Goal: Task Accomplishment & Management: Use online tool/utility

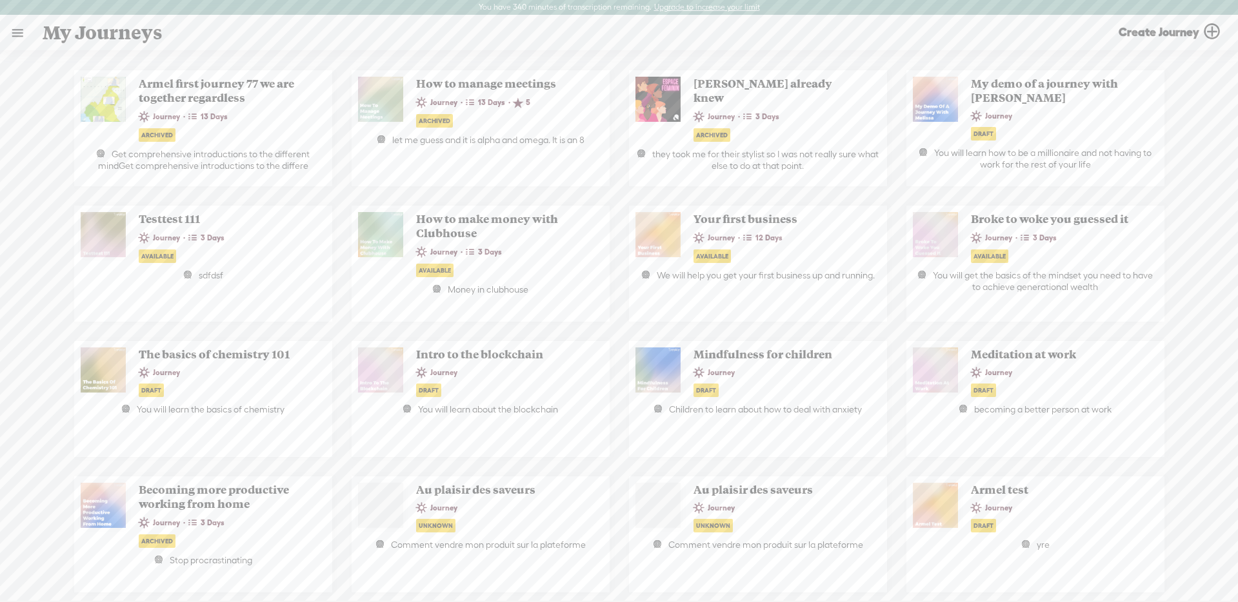
click at [21, 44] on link at bounding box center [18, 33] width 34 height 34
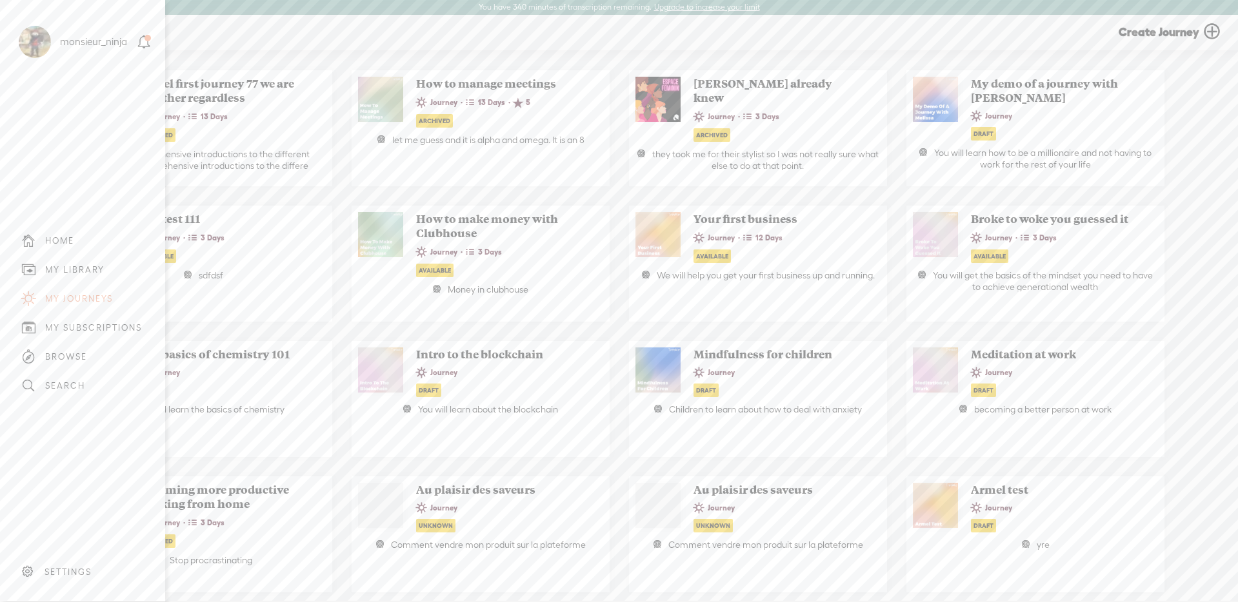
click at [87, 263] on div "MY LIBRARY" at bounding box center [83, 269] width 146 height 29
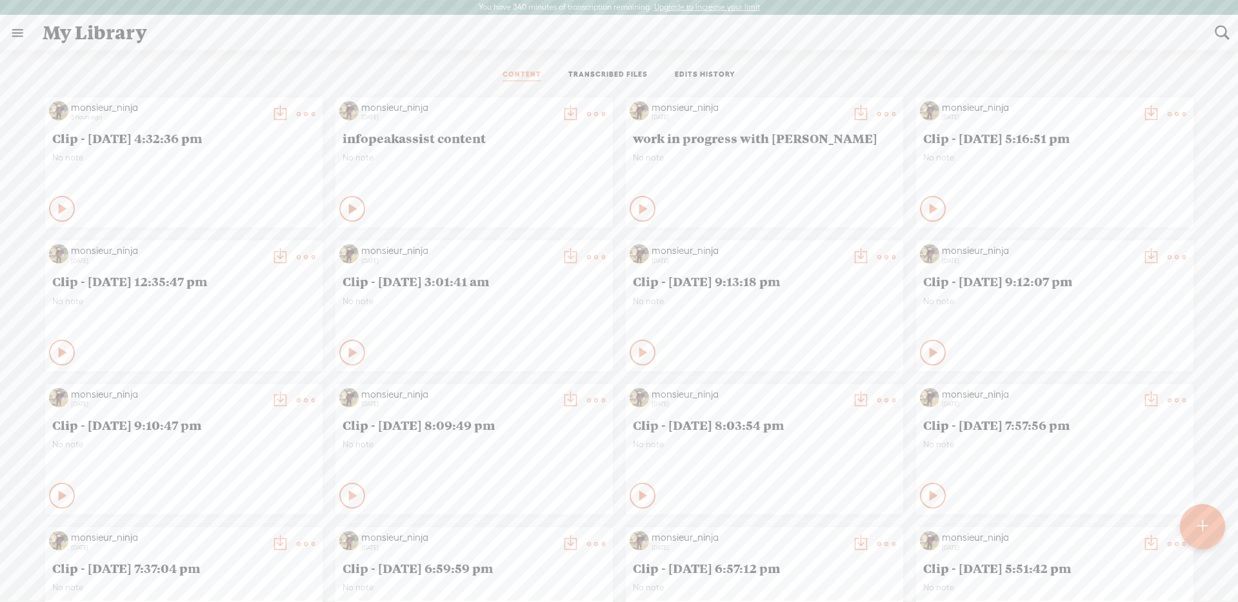
click at [621, 73] on link "TRANSCRIBED FILES" at bounding box center [607, 76] width 79 height 12
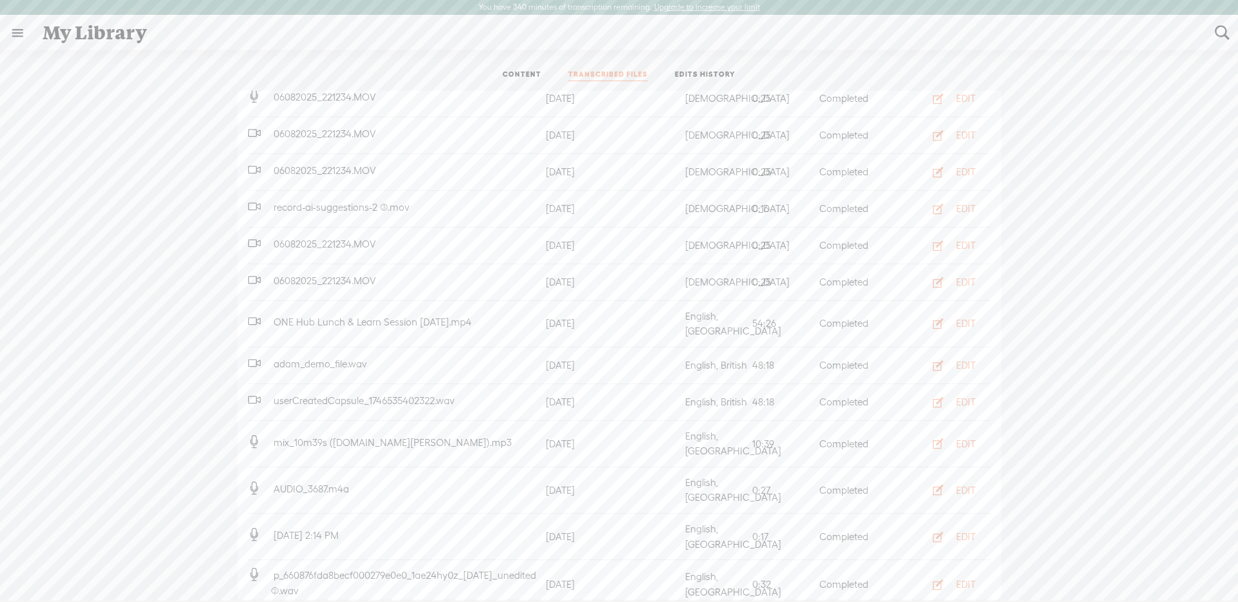
scroll to position [272, 0]
click at [956, 316] on div "EDIT" at bounding box center [965, 322] width 19 height 13
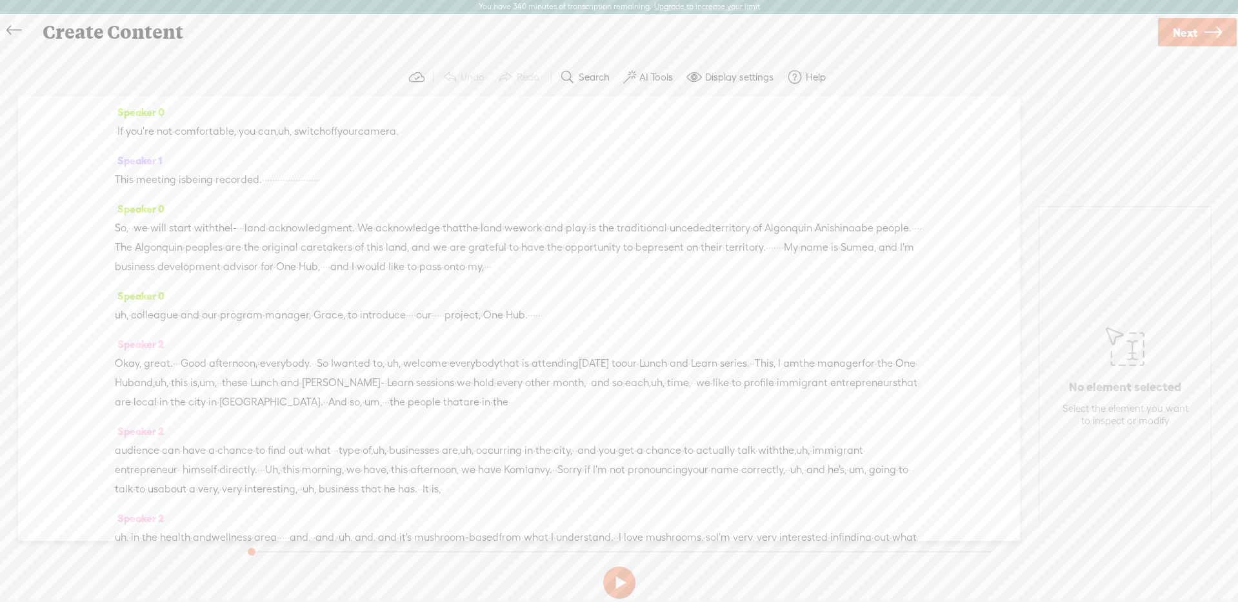
click at [651, 77] on label "AI Tools" at bounding box center [656, 77] width 34 height 13
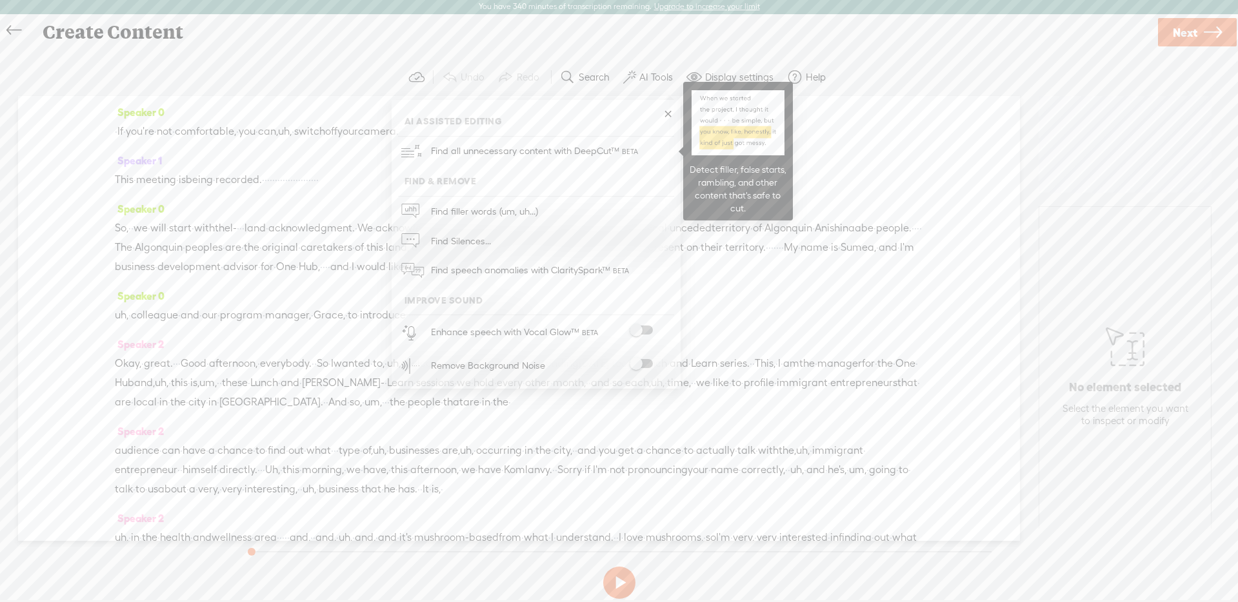
click at [612, 144] on span "Find all unnecessary content with DeepCut™" at bounding box center [535, 151] width 219 height 30
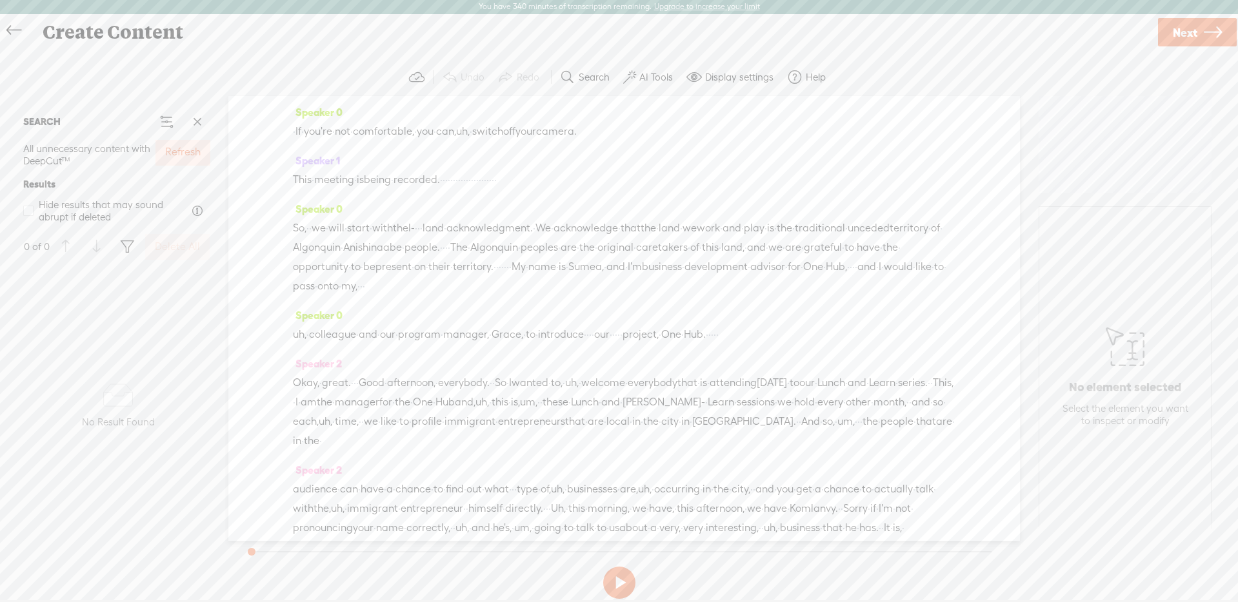
click at [172, 158] on label "Refresh" at bounding box center [182, 153] width 35 height 14
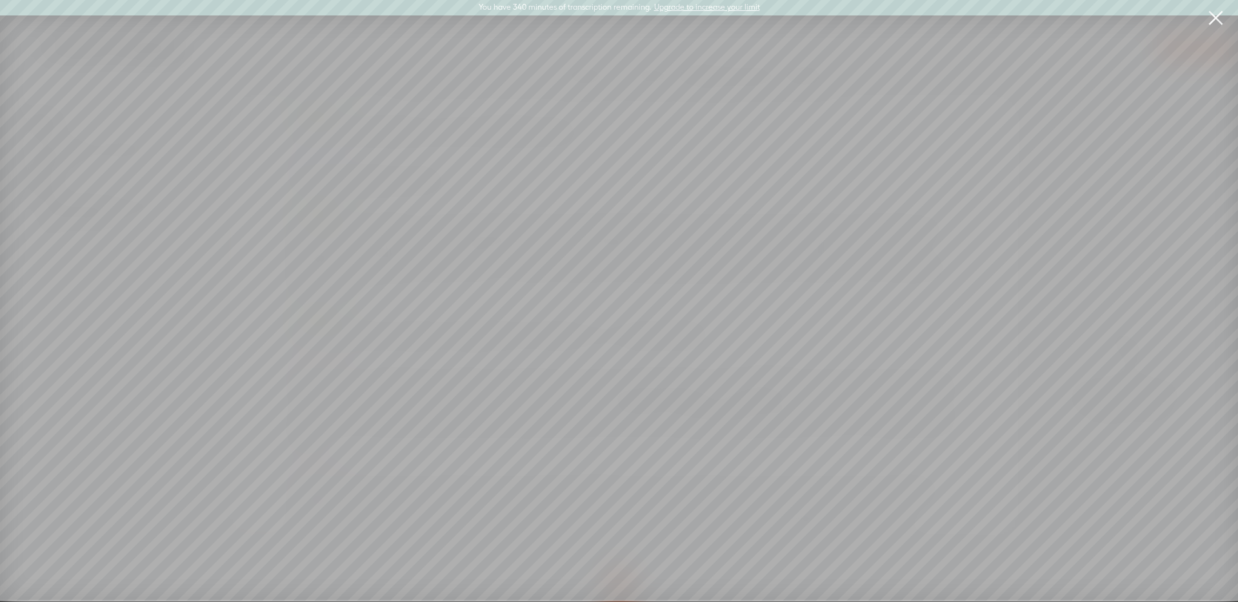
scroll to position [0, 0]
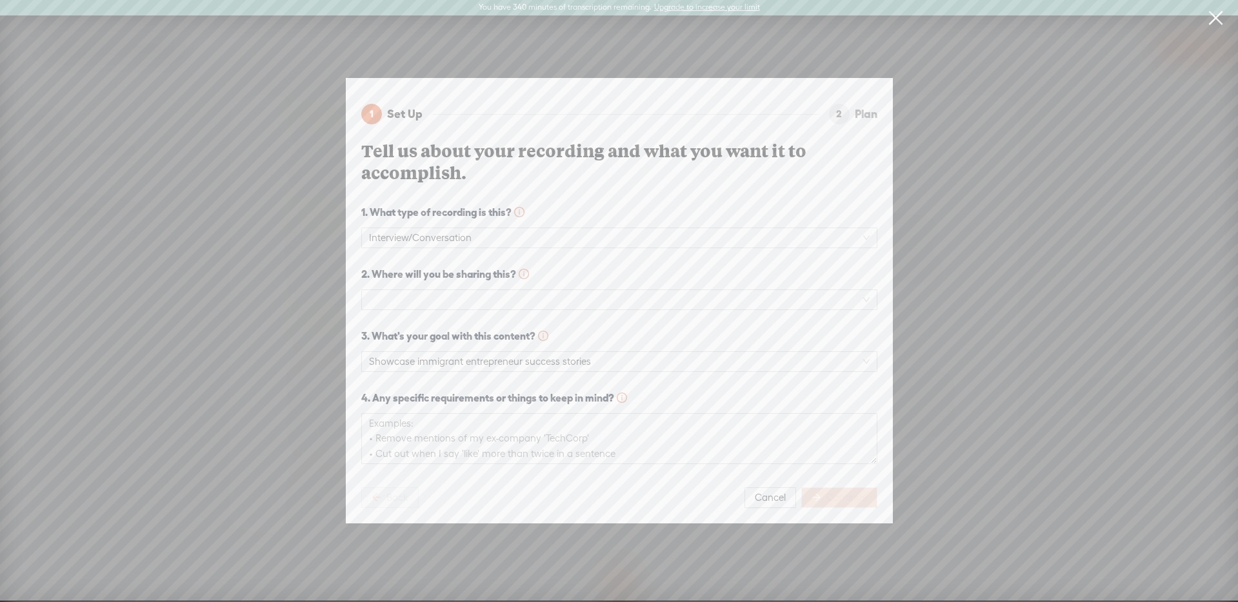
click at [671, 284] on div "2. Where will you be sharing this?" at bounding box center [619, 288] width 516 height 44
click at [671, 290] on span at bounding box center [619, 299] width 501 height 19
click at [694, 192] on div "Tell us about your recording and what you want it to accomplish." at bounding box center [619, 169] width 516 height 59
click at [771, 492] on span "Cancel" at bounding box center [770, 498] width 31 height 13
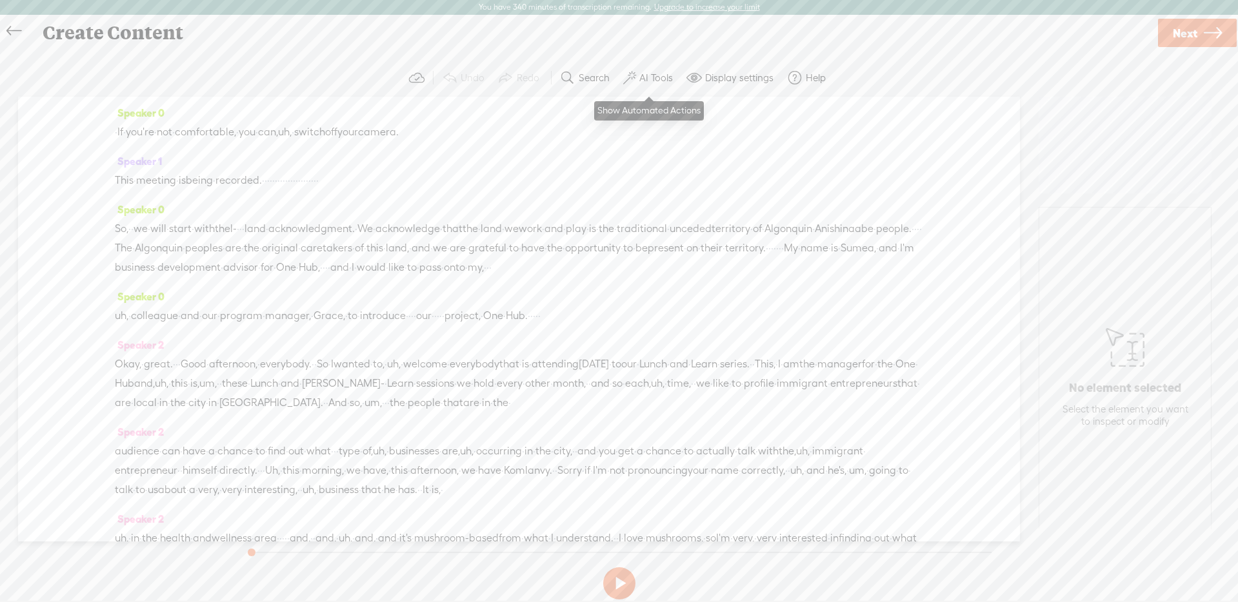
click at [651, 73] on label "AI Tools" at bounding box center [656, 78] width 34 height 13
click at [779, 166] on div "Speaker 1 This · meeting · is being · recorded. · · · · · · · · · · · · · · · ·…" at bounding box center [519, 176] width 808 height 48
